Goal: Task Accomplishment & Management: Manage account settings

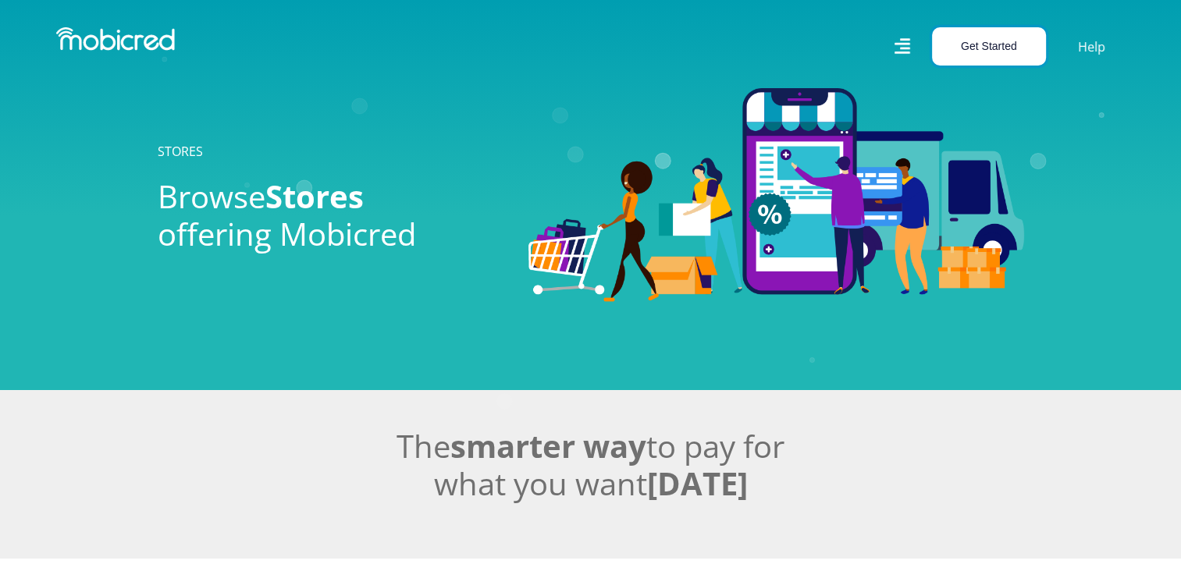
click at [1009, 41] on button "Get Started" at bounding box center [989, 46] width 114 height 38
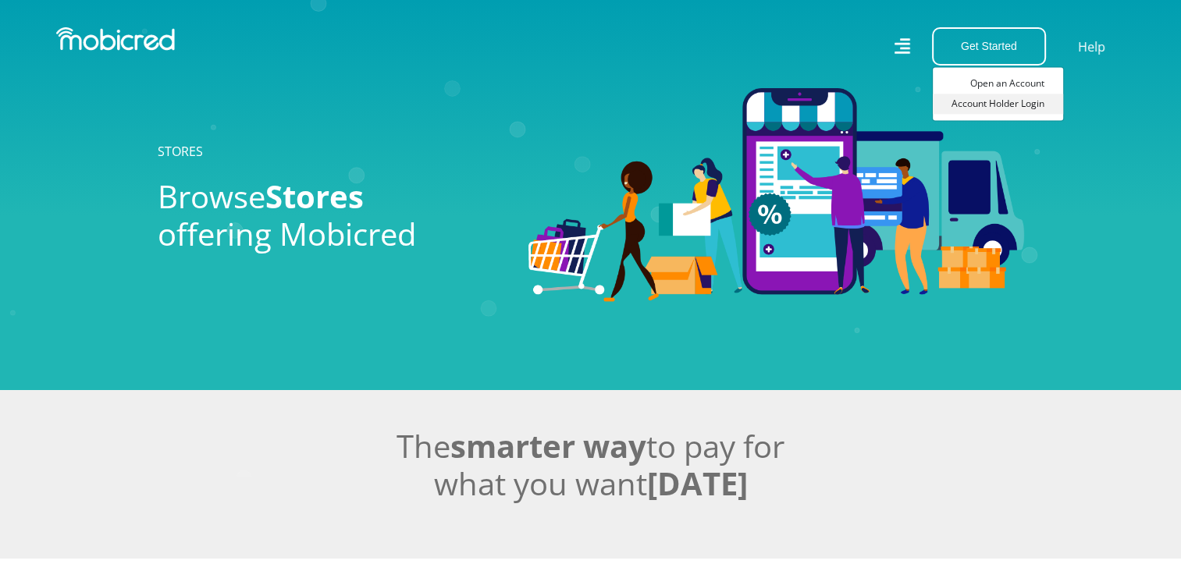
click at [991, 108] on link "Account Holder Login" at bounding box center [998, 104] width 130 height 20
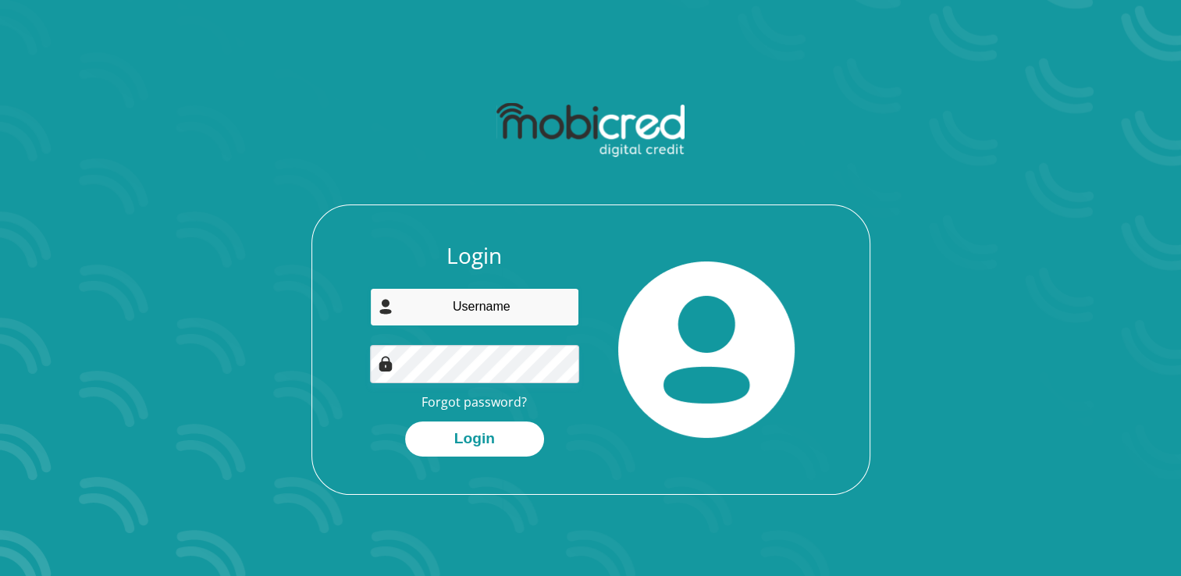
click at [471, 313] on input "email" at bounding box center [474, 307] width 209 height 38
type input "mahwasanelangi@gmail.com"
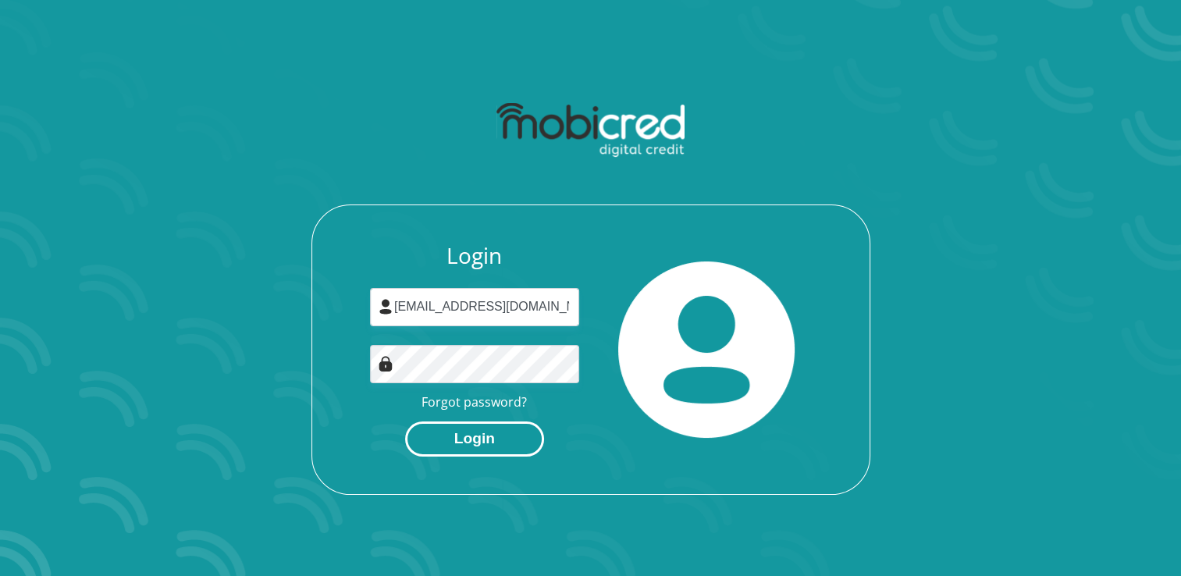
click at [474, 444] on button "Login" at bounding box center [474, 438] width 139 height 35
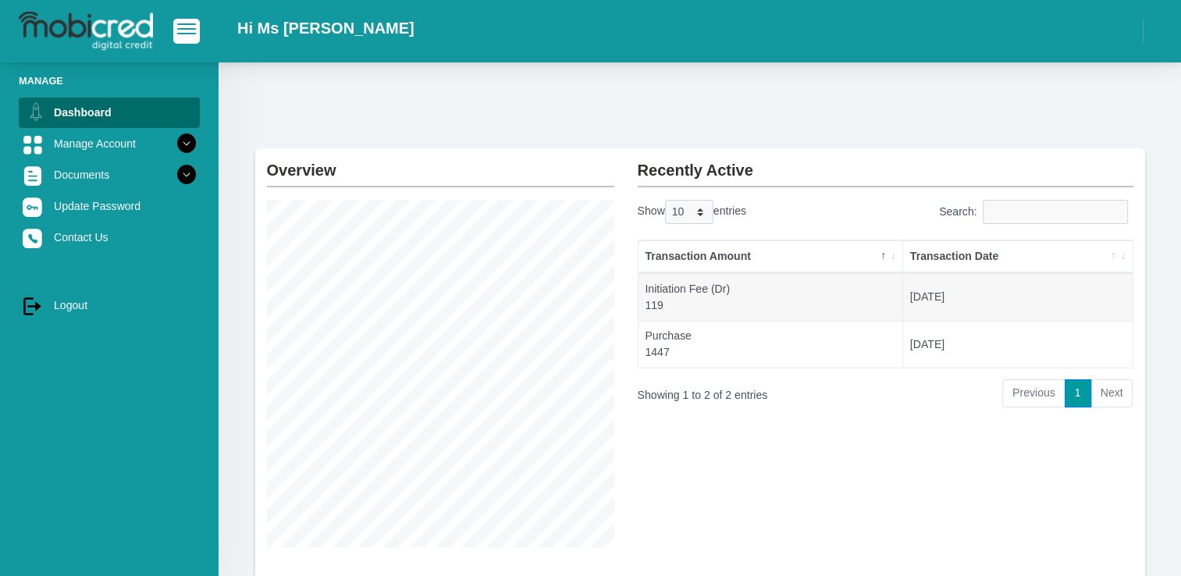
click at [1113, 392] on li "Next" at bounding box center [1112, 393] width 42 height 28
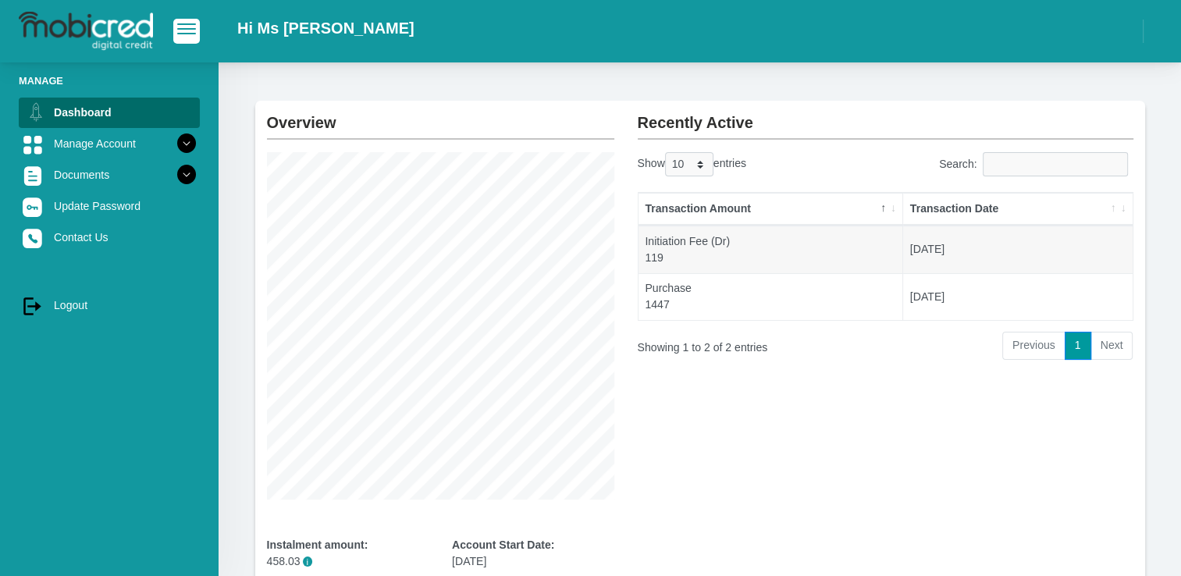
scroll to position [57, 0]
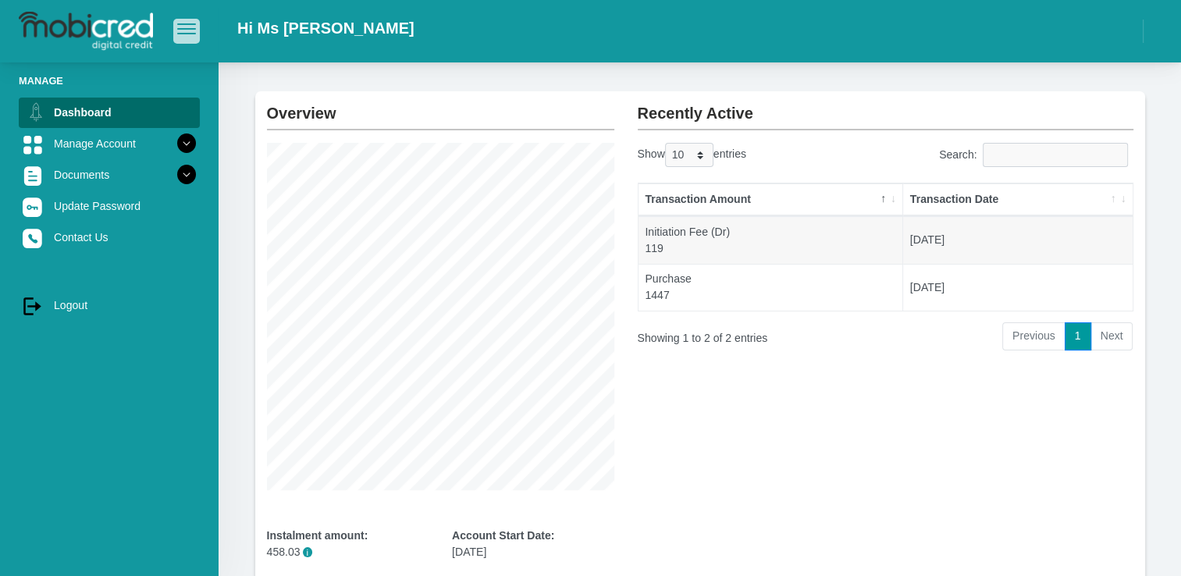
click at [184, 23] on button "button" at bounding box center [186, 31] width 27 height 24
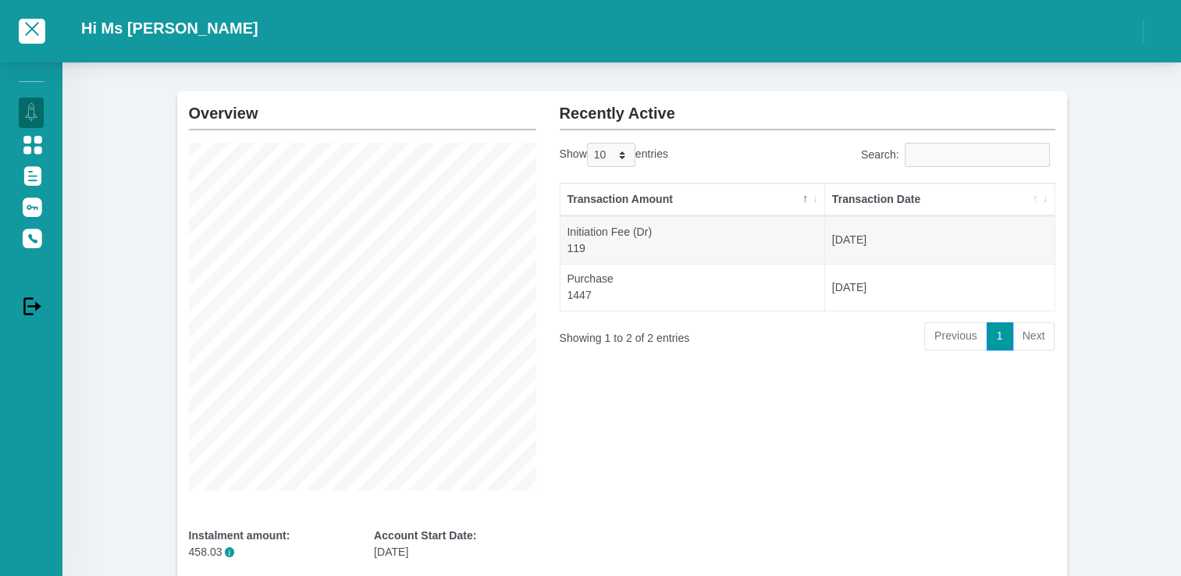
click at [1027, 337] on li "Next" at bounding box center [1034, 336] width 42 height 28
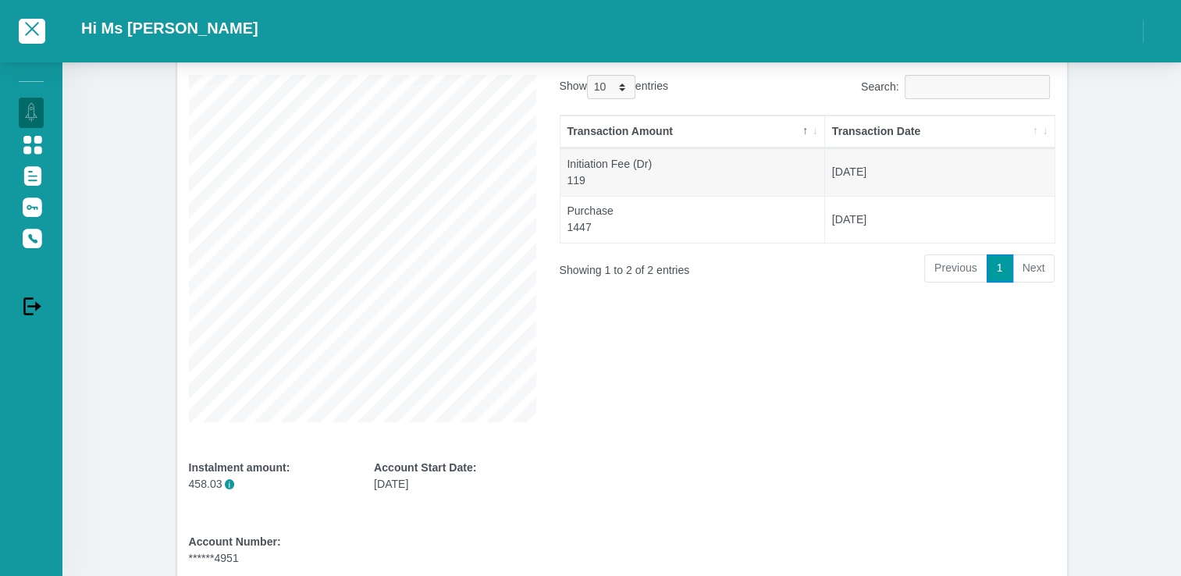
scroll to position [120, 0]
